Goal: Task Accomplishment & Management: Complete application form

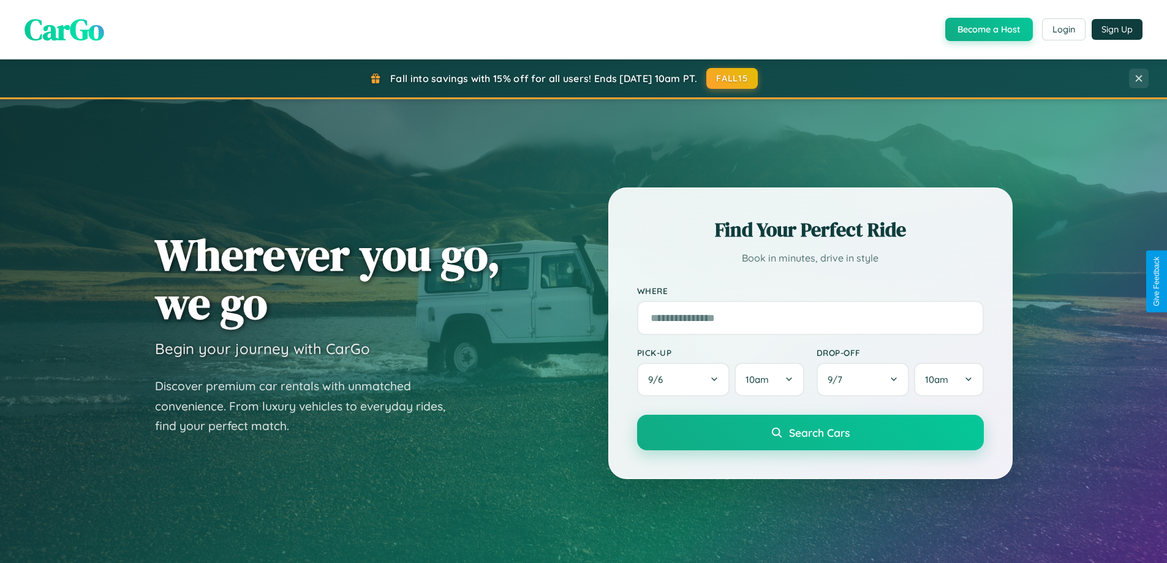
scroll to position [2358, 0]
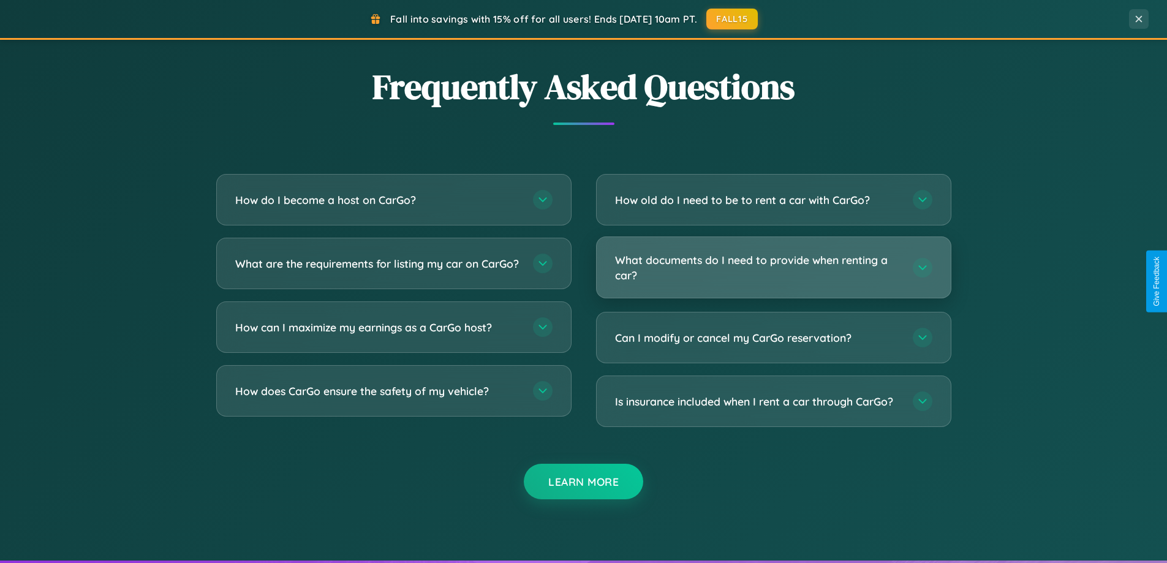
click at [773, 268] on h3 "What documents do I need to provide when renting a car?" at bounding box center [758, 267] width 286 height 30
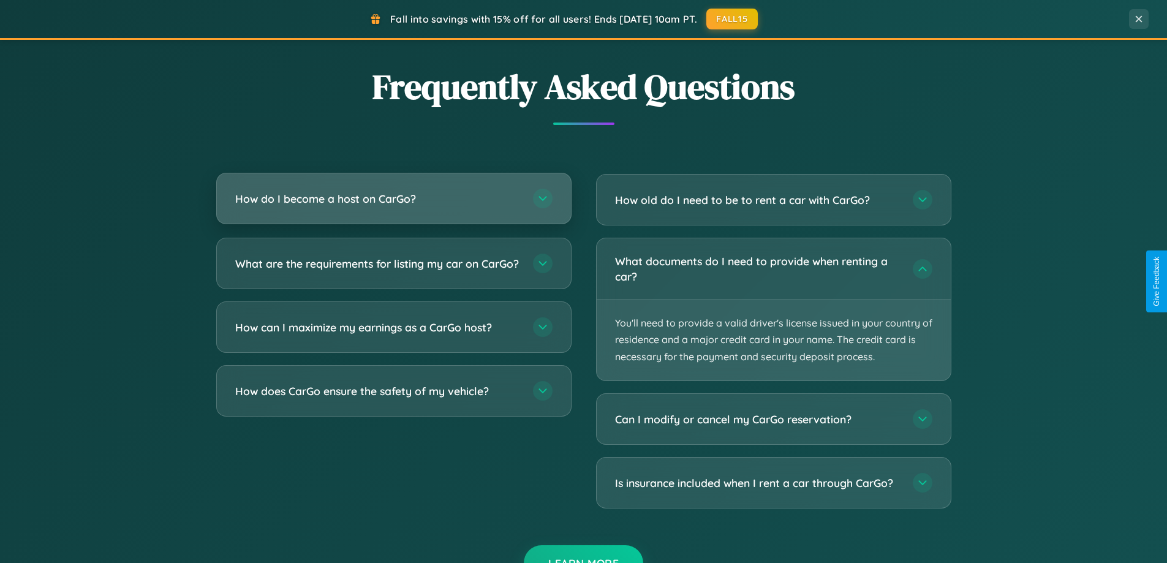
click at [393, 199] on h3 "How do I become a host on CarGo?" at bounding box center [378, 198] width 286 height 15
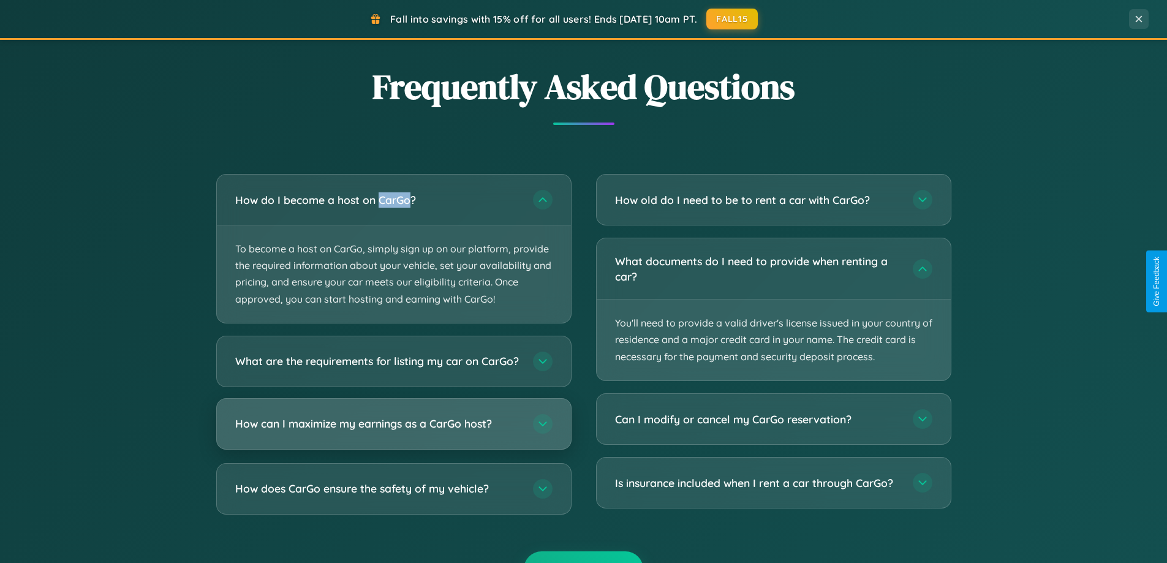
click at [393, 431] on h3 "How can I maximize my earnings as a CarGo host?" at bounding box center [378, 423] width 286 height 15
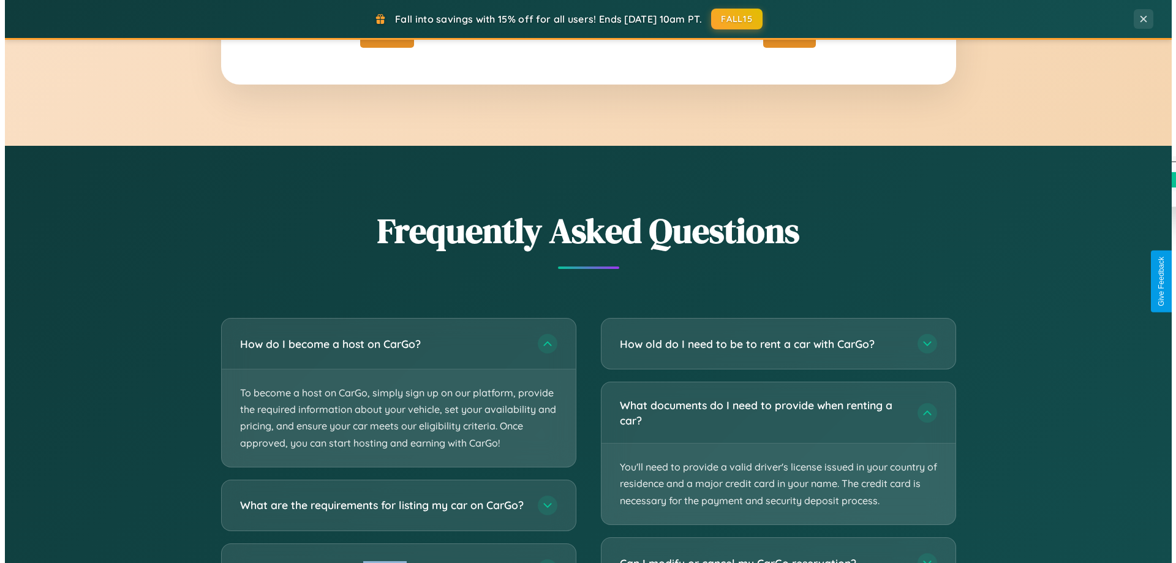
scroll to position [0, 0]
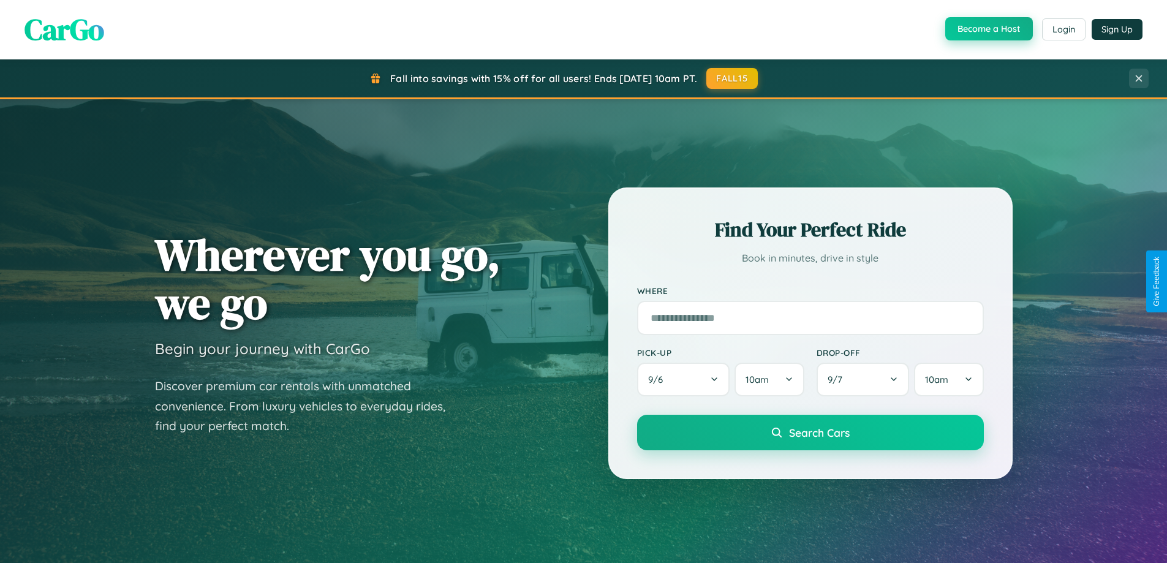
click at [988, 29] on button "Become a Host" at bounding box center [989, 28] width 88 height 23
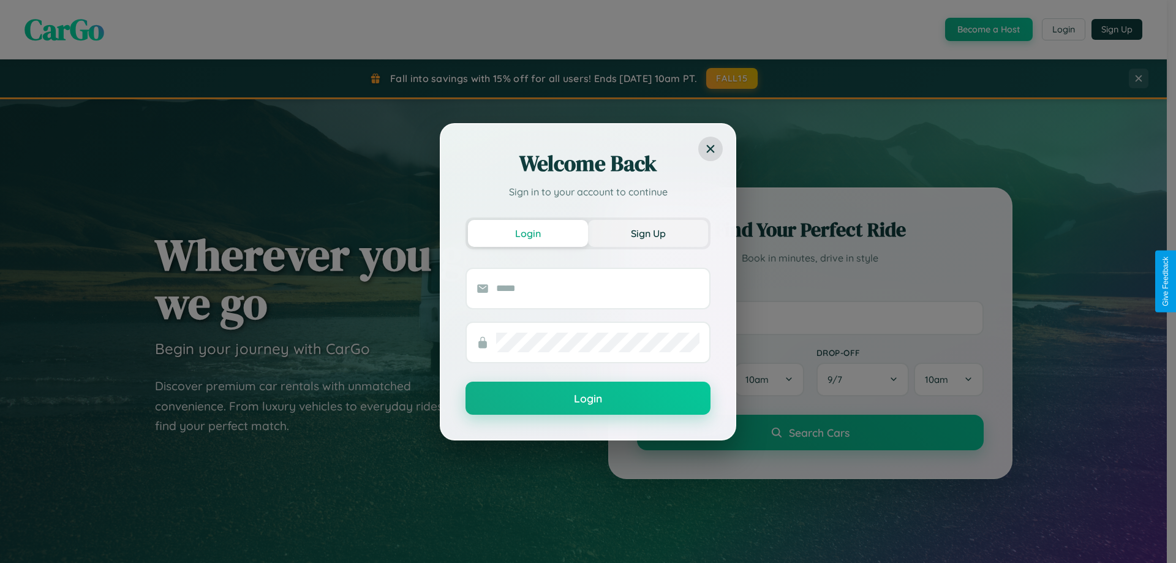
click at [648, 233] on button "Sign Up" at bounding box center [648, 233] width 120 height 27
